Goal: Information Seeking & Learning: Find specific fact

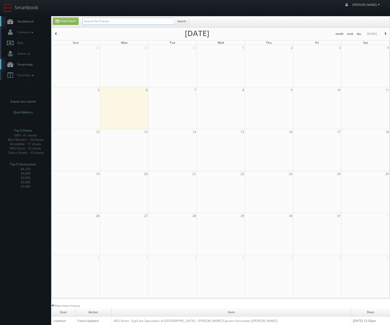
click at [162, 20] on input "text" at bounding box center [128, 21] width 92 height 7
type input "UMI"
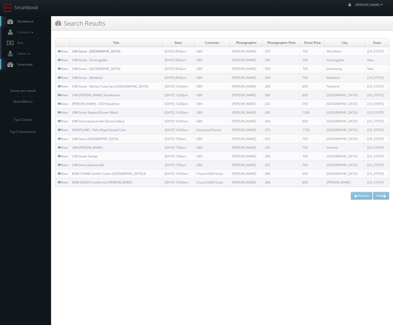
click at [84, 51] on link "UMI Stone - [GEOGRAPHIC_DATA]" at bounding box center [96, 51] width 48 height 4
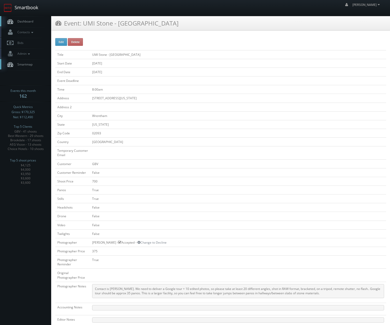
click at [13, 9] on link "Smartbook" at bounding box center [21, 8] width 42 height 16
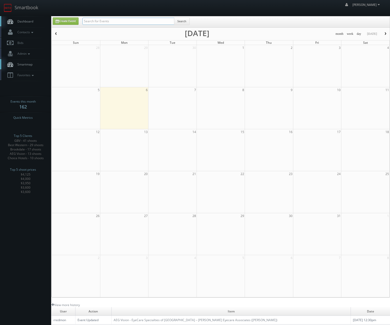
click at [110, 22] on input "text" at bounding box center [128, 21] width 92 height 7
type input "UMI"
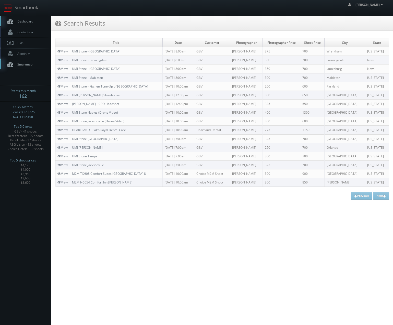
click at [87, 75] on td "UMI Stone - Mableton" at bounding box center [116, 77] width 93 height 9
click at [86, 75] on link "UMI Stone - Mableton" at bounding box center [87, 77] width 31 height 4
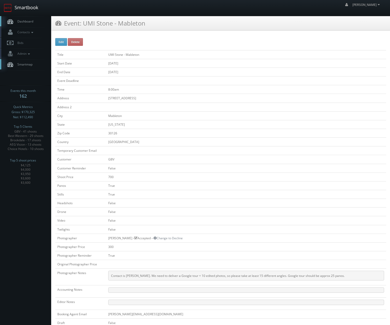
click at [28, 7] on link "Smartbook" at bounding box center [21, 8] width 42 height 16
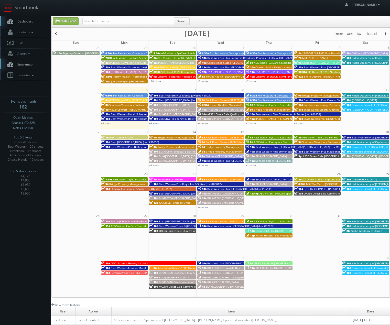
click at [156, 123] on link "+9 more" at bounding box center [154, 123] width 10 height 4
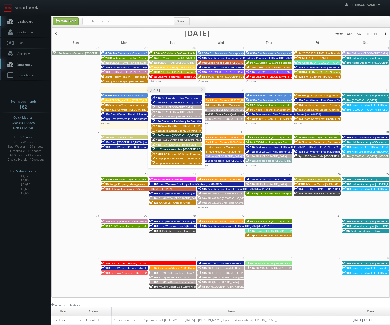
click at [160, 152] on span "1:30p" at bounding box center [157, 154] width 11 height 4
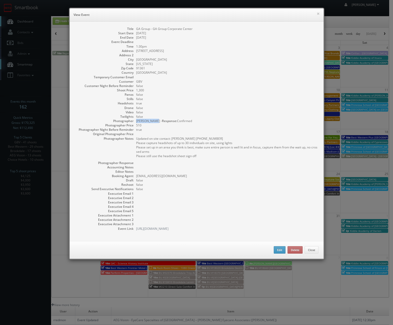
drag, startPoint x: 151, startPoint y: 121, endPoint x: 135, endPoint y: 121, distance: 15.9
click at [136, 121] on dd "Scott Hislop - Response: Confirmed" at bounding box center [227, 121] width 182 height 4
copy dd "Scott Hislop"
click at [317, 13] on button "×" at bounding box center [318, 14] width 3 height 4
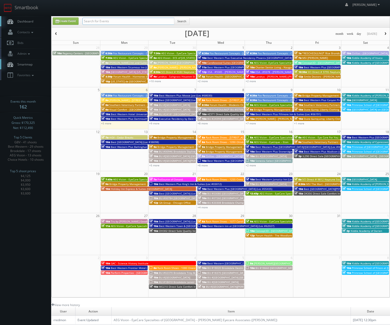
click at [107, 24] on input "text" at bounding box center [128, 21] width 92 height 7
type input "zacharski"
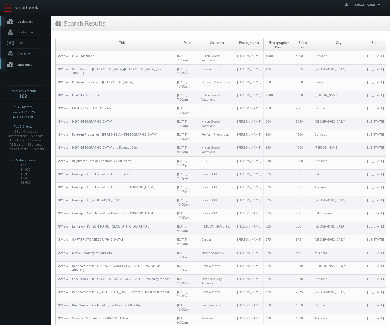
click at [84, 93] on link "HGV - Cedar Breaks" at bounding box center [86, 95] width 28 height 4
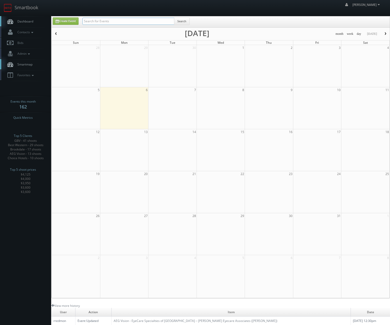
click at [135, 24] on input "text" at bounding box center [128, 21] width 92 height 7
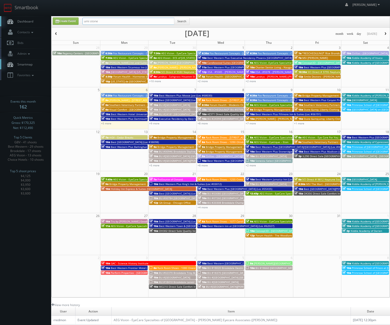
type input "umi stone"
